Goal: Find specific page/section: Find specific page/section

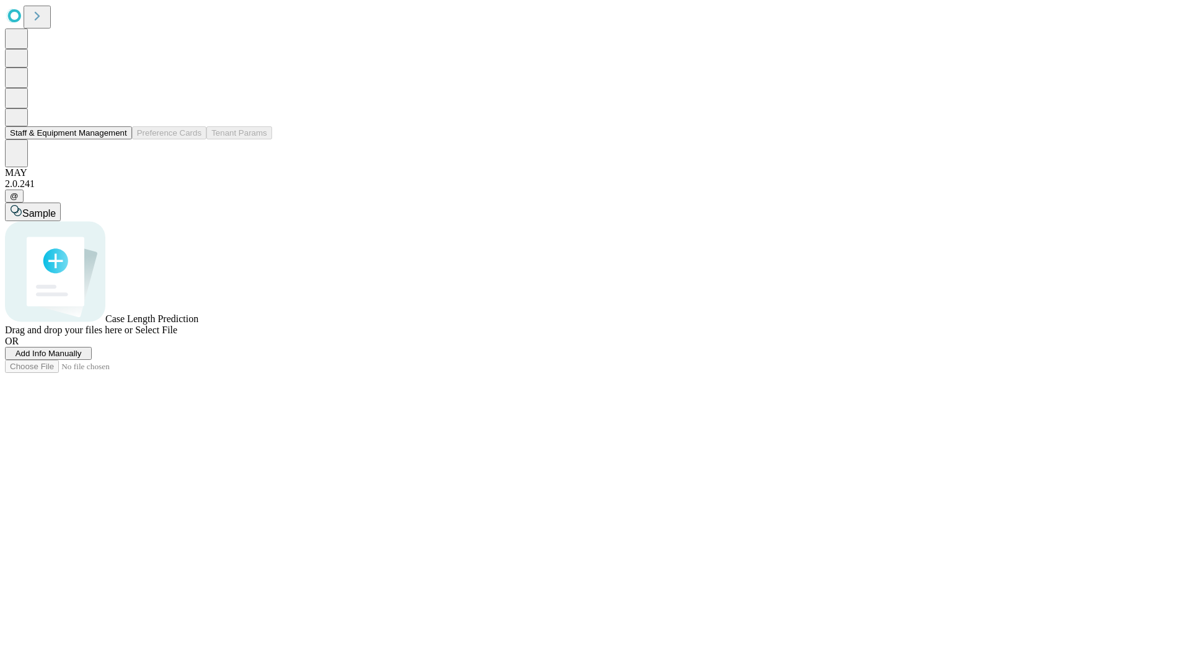
click at [118, 139] on button "Staff & Equipment Management" at bounding box center [68, 132] width 127 height 13
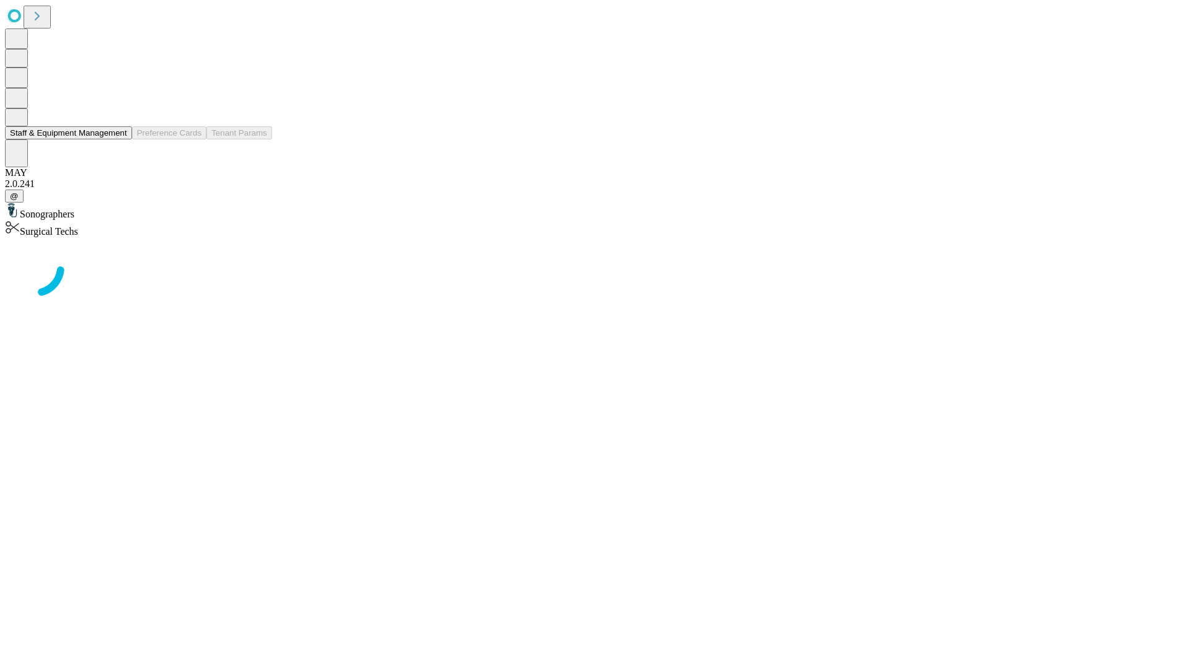
click at [118, 139] on button "Staff & Equipment Management" at bounding box center [68, 132] width 127 height 13
